Goal: Task Accomplishment & Management: Use online tool/utility

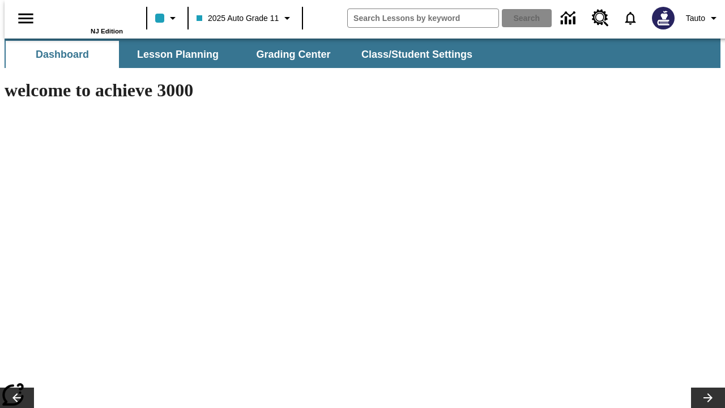
type input "-1"
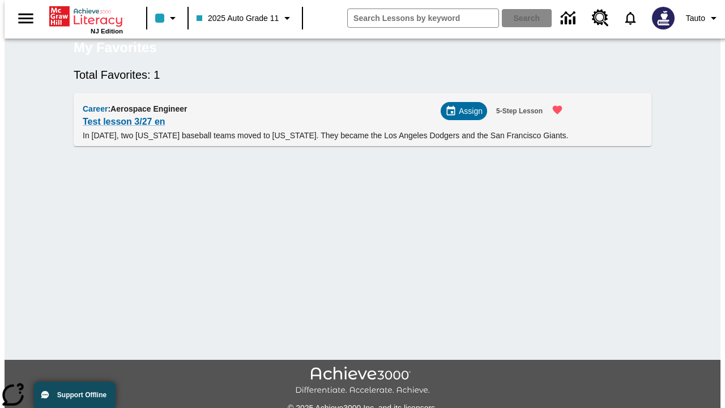
click at [468, 117] on span "Assign" at bounding box center [471, 111] width 24 height 12
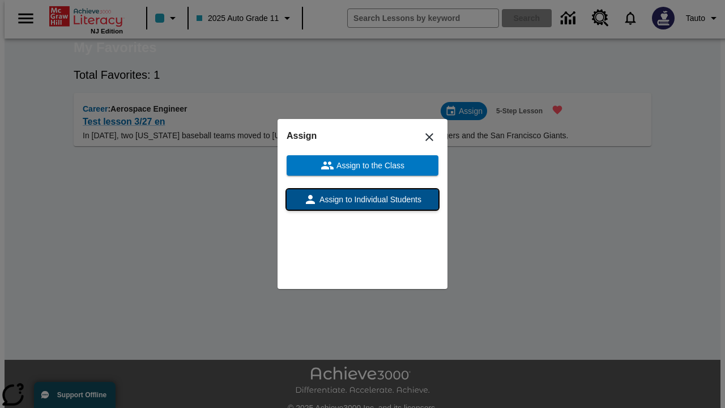
click at [363, 199] on span "Assign to Individual Students" at bounding box center [369, 200] width 104 height 12
